Goal: Use online tool/utility: Use online tool/utility

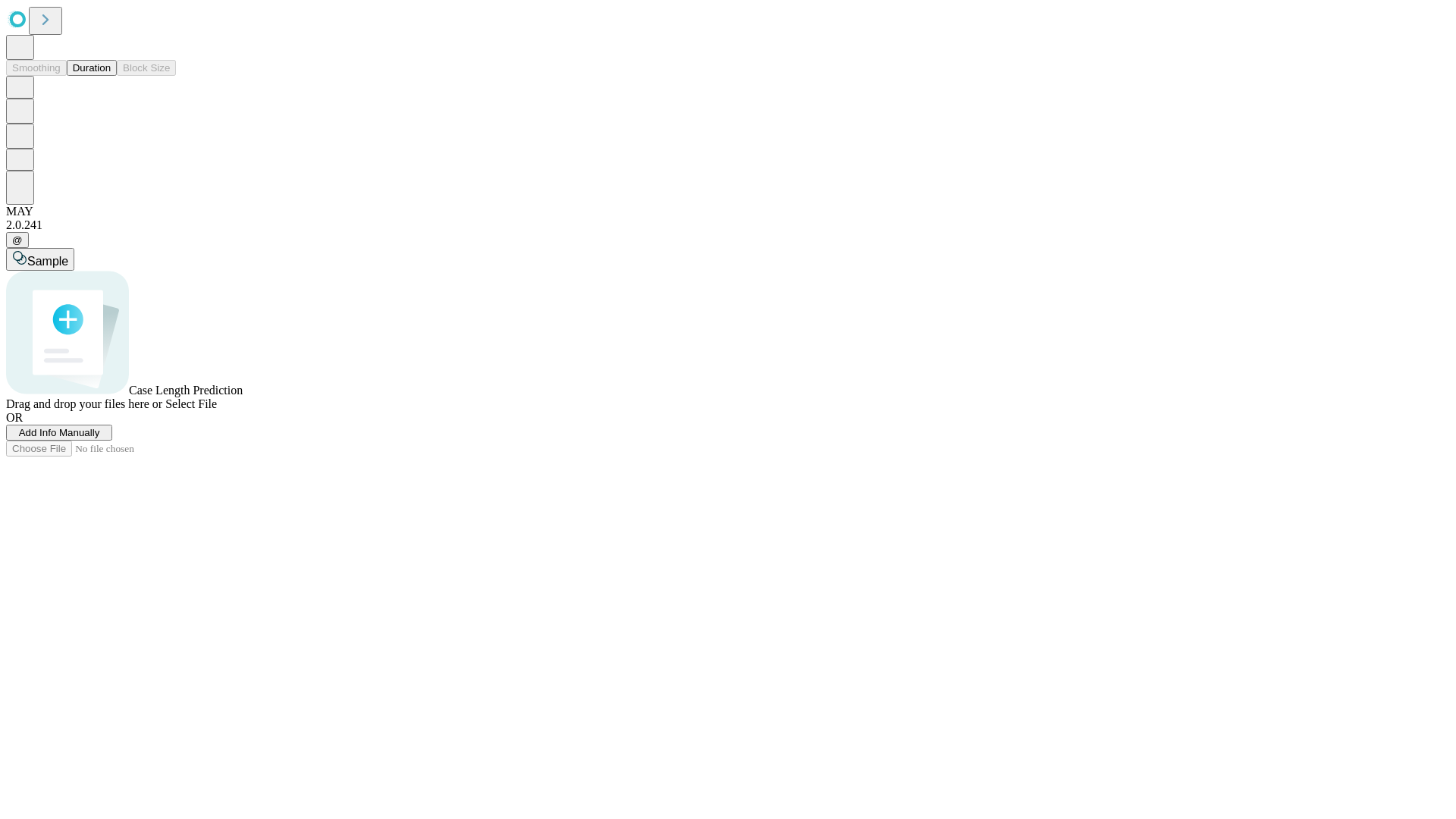
click at [110, 76] on button "Duration" at bounding box center [92, 68] width 50 height 16
click at [217, 410] on span "Select File" at bounding box center [191, 403] width 52 height 13
